Goal: Transaction & Acquisition: Purchase product/service

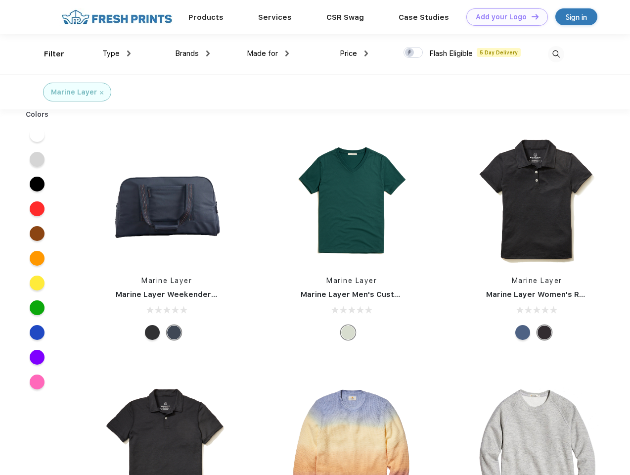
click at [504, 17] on link "Add your Logo Design Tool" at bounding box center [508, 16] width 82 height 17
click at [0, 0] on div "Design Tool" at bounding box center [0, 0] width 0 height 0
click at [531, 16] on link "Add your Logo Design Tool" at bounding box center [508, 16] width 82 height 17
click at [48, 54] on div "Filter" at bounding box center [54, 53] width 20 height 11
click at [117, 53] on span "Type" at bounding box center [110, 53] width 17 height 9
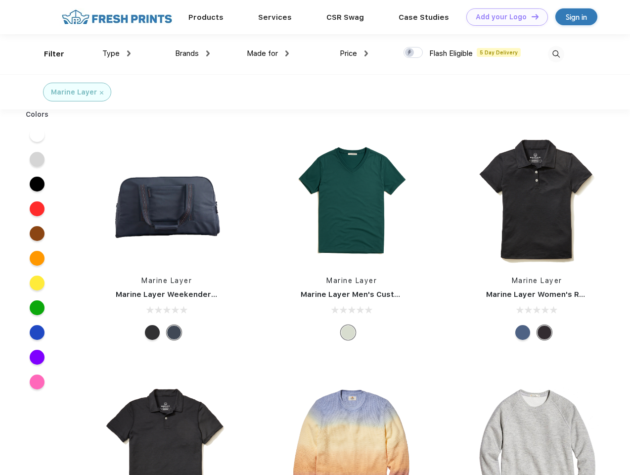
click at [193, 53] on span "Brands" at bounding box center [187, 53] width 24 height 9
click at [268, 53] on span "Made for" at bounding box center [262, 53] width 31 height 9
click at [354, 53] on span "Price" at bounding box center [348, 53] width 17 height 9
click at [414, 53] on div at bounding box center [413, 52] width 19 height 11
click at [410, 53] on input "checkbox" at bounding box center [407, 50] width 6 height 6
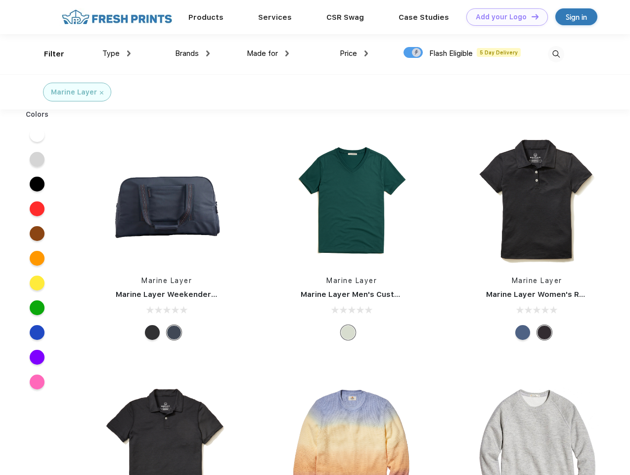
click at [556, 54] on img at bounding box center [556, 54] width 16 height 16
